Goal: Information Seeking & Learning: Learn about a topic

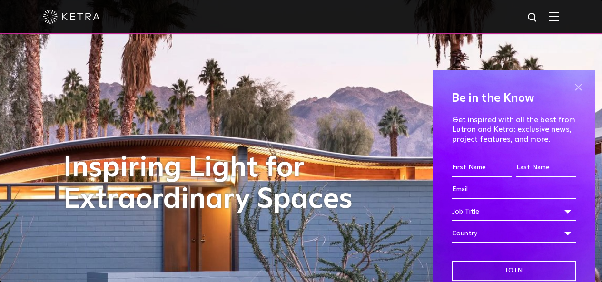
click at [571, 88] on span at bounding box center [578, 87] width 14 height 14
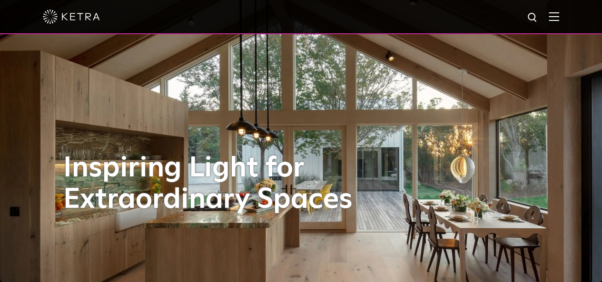
click at [559, 22] on div at bounding box center [301, 16] width 516 height 33
click at [557, 16] on img at bounding box center [553, 16] width 10 height 9
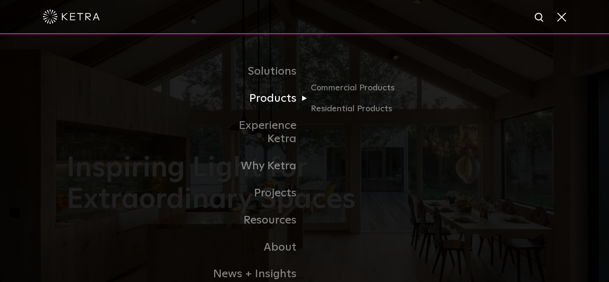
click at [271, 102] on link "Products" at bounding box center [255, 98] width 97 height 27
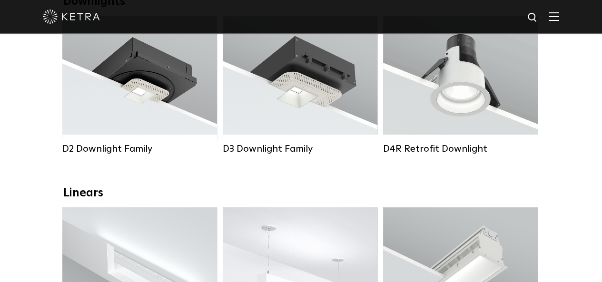
scroll to position [194, 0]
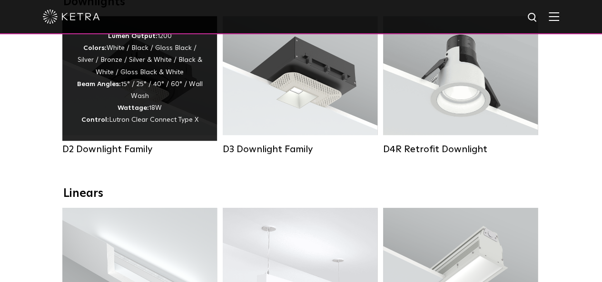
click at [186, 111] on div "Lumen Output: 1200 Colors: White / Black / Gloss Black / Silver / Bronze / Silv…" at bounding box center [140, 78] width 126 height 96
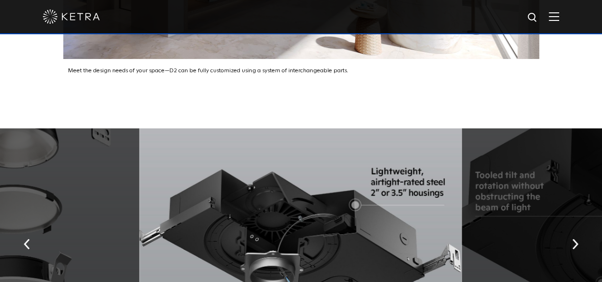
scroll to position [1461, 0]
